Goal: Information Seeking & Learning: Learn about a topic

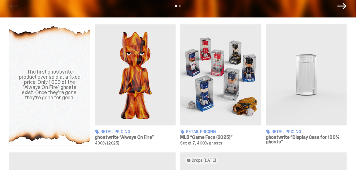
scroll to position [201, 0]
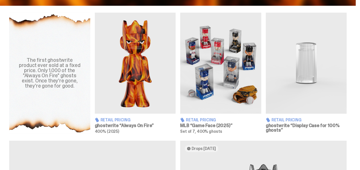
click at [145, 126] on h3 "ghostwrite “Always On Fire”" at bounding box center [135, 126] width 81 height 5
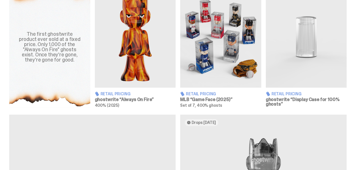
scroll to position [229, 0]
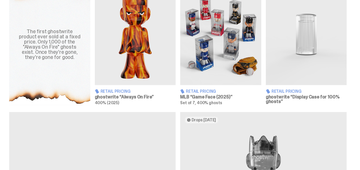
click at [221, 95] on h3 "MLB “Game Face (2025)”" at bounding box center [220, 97] width 81 height 5
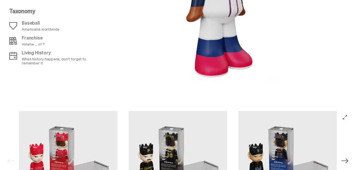
scroll to position [803, 0]
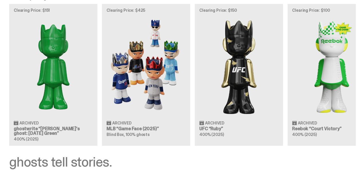
scroll to position [516, 0]
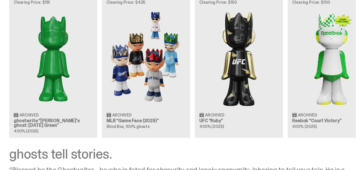
click at [142, 120] on div "Clearing Price: $151 Archived ghostwrite “[PERSON_NAME]'s ghost: [DATE] Green” …" at bounding box center [178, 67] width 356 height 142
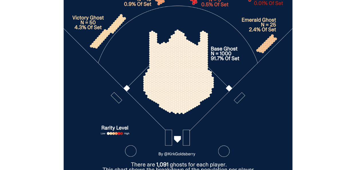
scroll to position [1852, 0]
